Goal: Find specific page/section: Find specific page/section

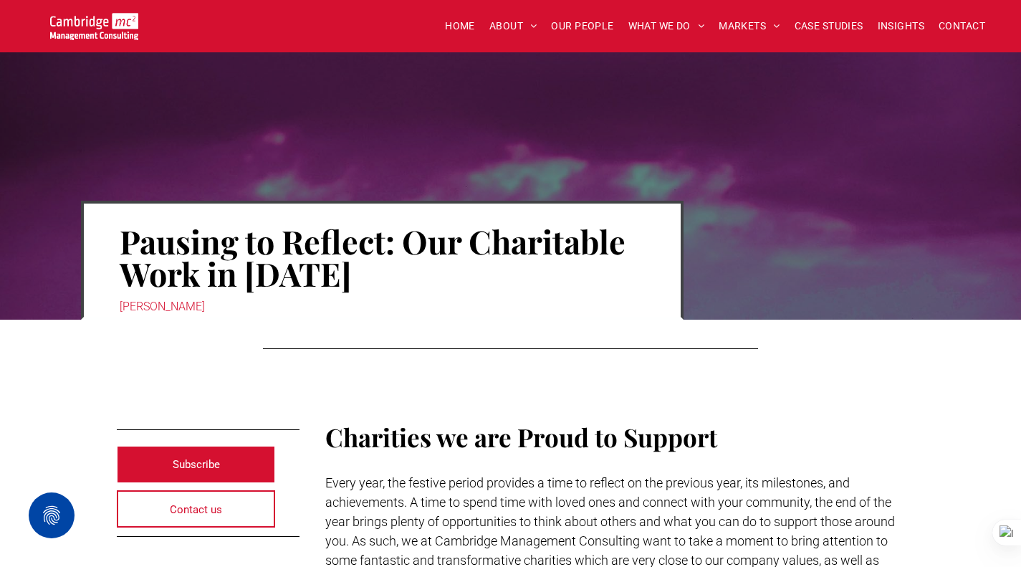
scroll to position [2435, 0]
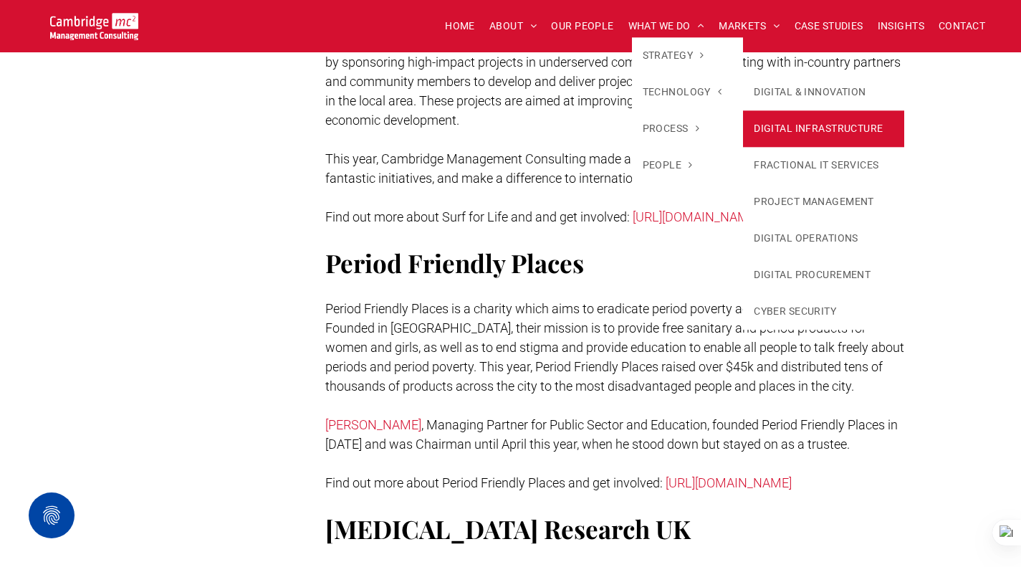
click at [786, 119] on link "DIGITAL INFRASTRUCTURE" at bounding box center [823, 128] width 161 height 37
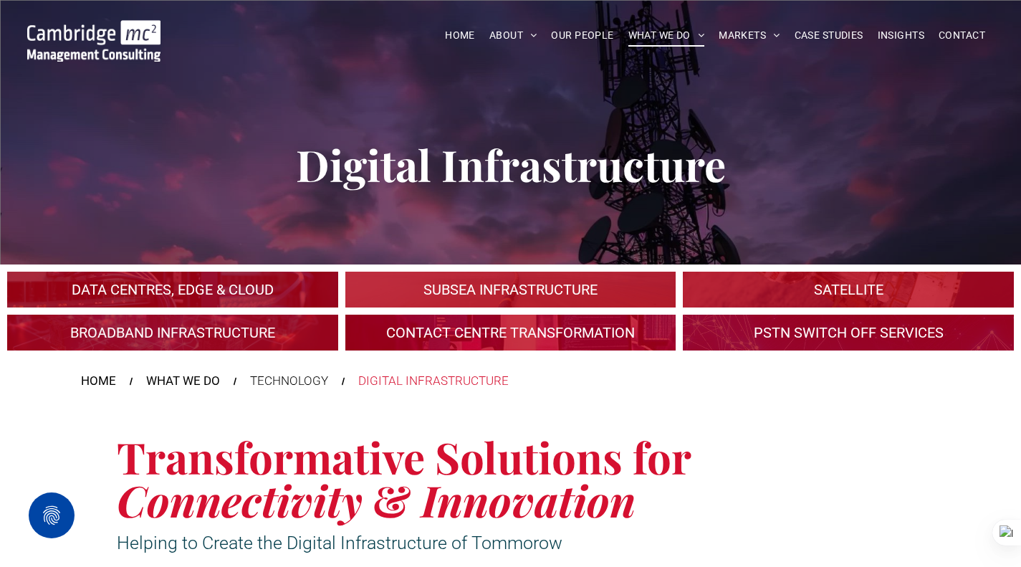
click at [579, 334] on link at bounding box center [510, 333] width 350 height 38
